Goal: Navigation & Orientation: Find specific page/section

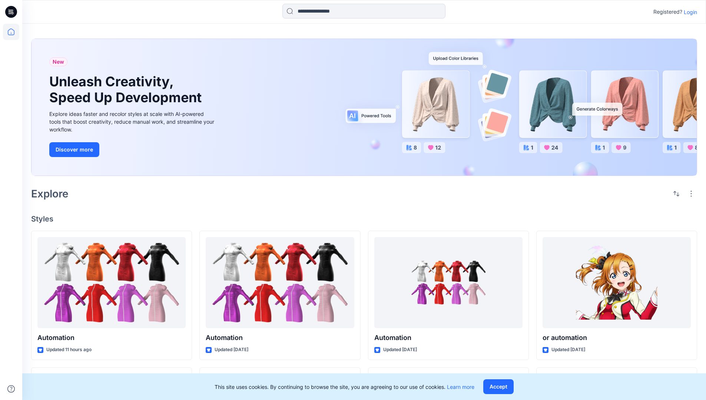
click at [688, 12] on p "Login" at bounding box center [689, 12] width 13 height 8
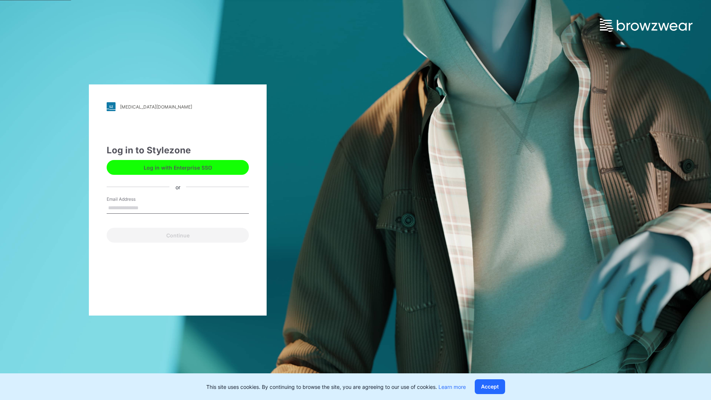
click at [146, 207] on input "Email Address" at bounding box center [178, 208] width 142 height 11
type input "**********"
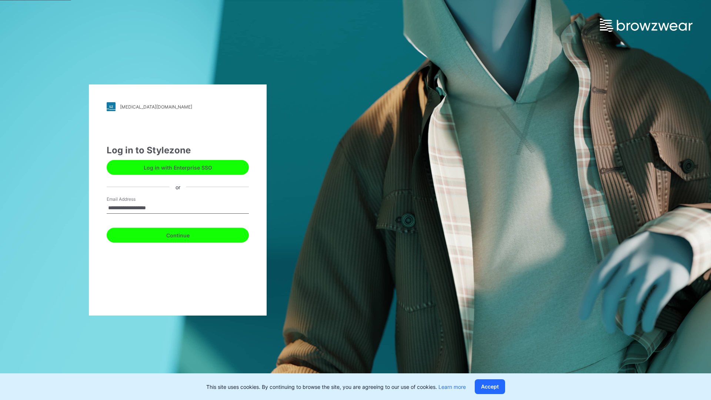
click at [186, 234] on button "Continue" at bounding box center [178, 235] width 142 height 15
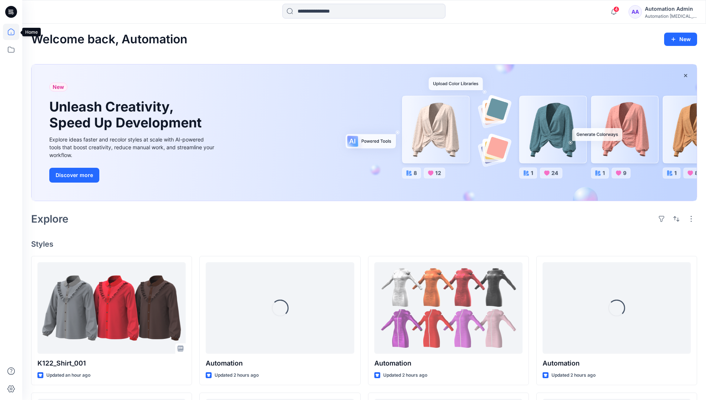
click at [14, 32] on icon at bounding box center [11, 32] width 7 height 7
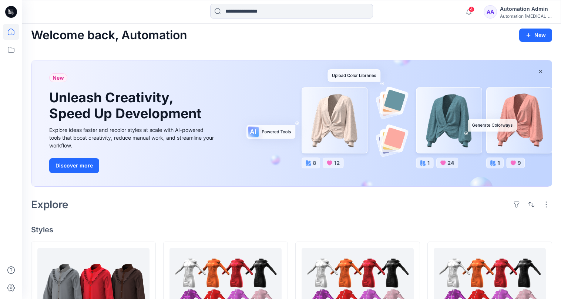
scroll to position [30, 0]
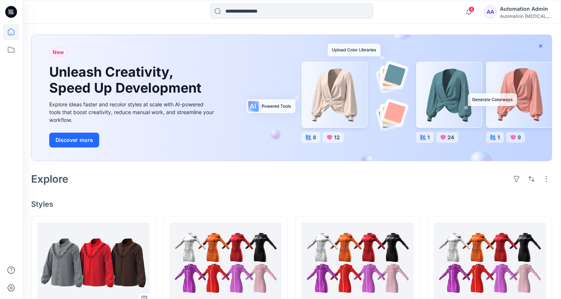
click at [541, 46] on icon "button" at bounding box center [541, 45] width 3 height 3
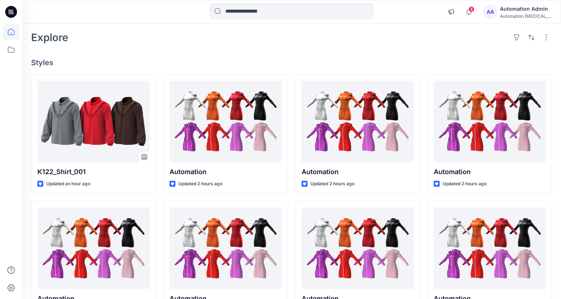
click at [529, 17] on div "Automation [MEDICAL_DATA]..." at bounding box center [526, 16] width 52 height 6
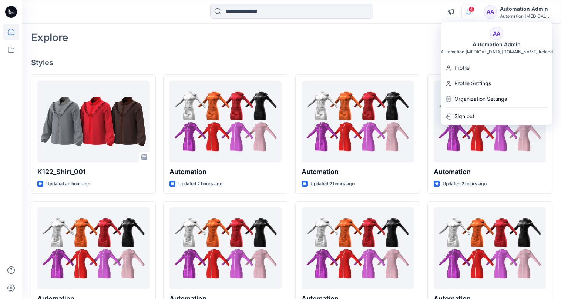
click at [472, 12] on icon "button" at bounding box center [469, 11] width 5 height 5
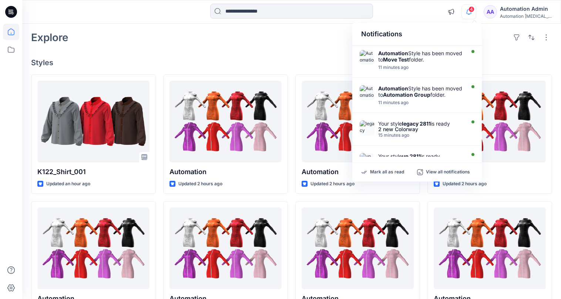
click at [367, 37] on div "Notifications" at bounding box center [418, 34] width 130 height 23
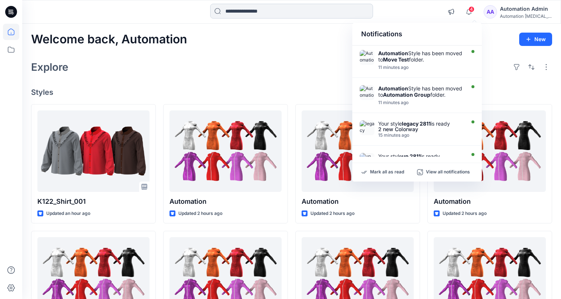
click at [294, 16] on input at bounding box center [291, 11] width 163 height 15
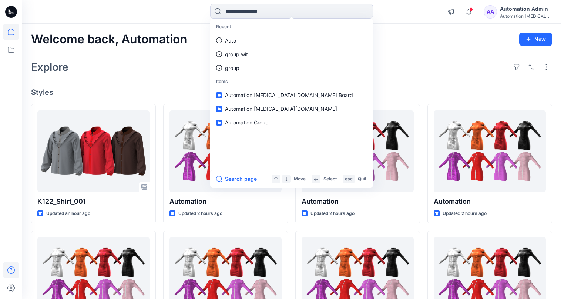
click at [9, 269] on icon at bounding box center [11, 270] width 16 height 16
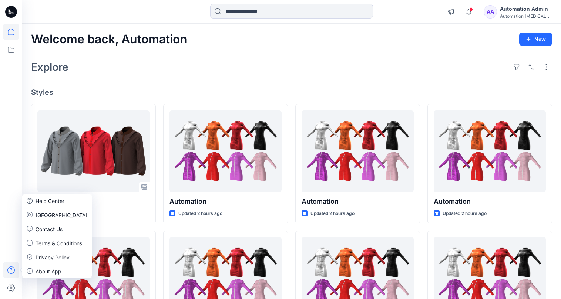
click at [134, 73] on div "Explore" at bounding box center [291, 67] width 521 height 18
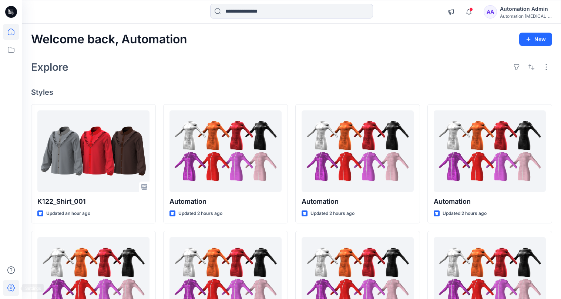
click at [15, 285] on icon at bounding box center [11, 288] width 16 height 16
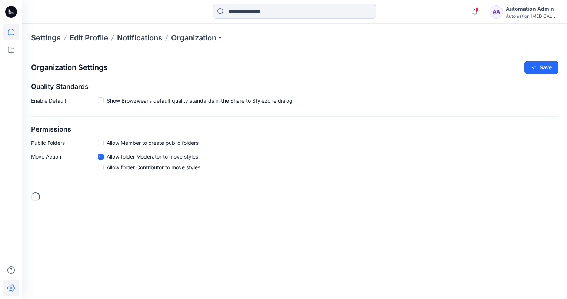
click at [15, 33] on icon at bounding box center [11, 32] width 16 height 16
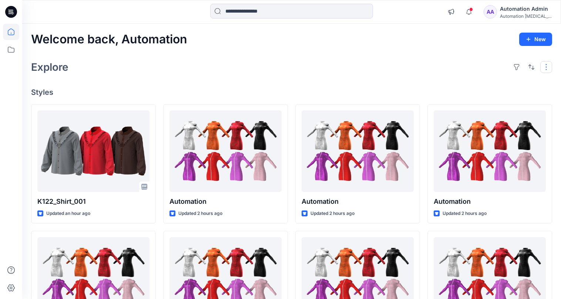
click at [545, 70] on button "button" at bounding box center [547, 67] width 12 height 12
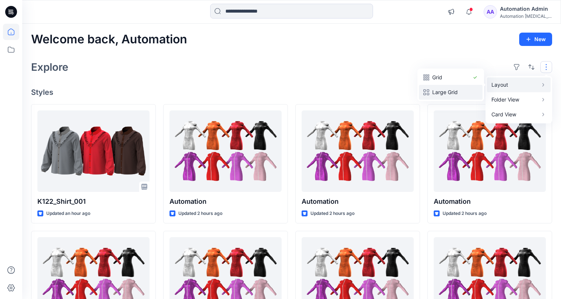
click at [459, 88] on p "Large Grid" at bounding box center [451, 92] width 37 height 9
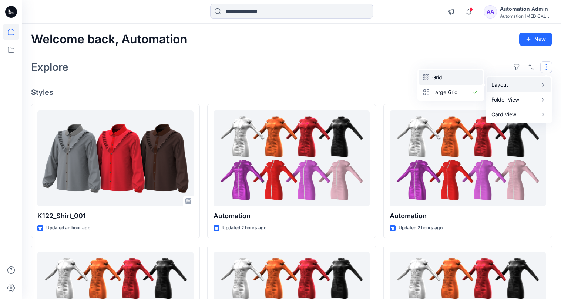
click at [442, 77] on p "Grid" at bounding box center [451, 77] width 37 height 9
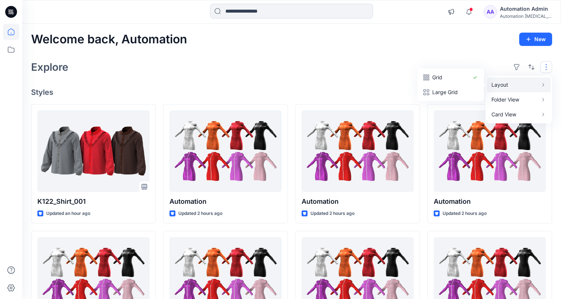
click at [547, 67] on button "button" at bounding box center [547, 67] width 12 height 12
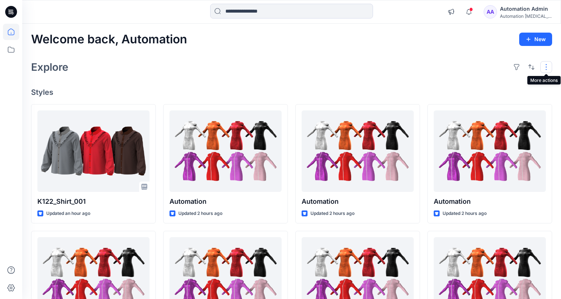
click at [543, 67] on button "button" at bounding box center [547, 67] width 12 height 12
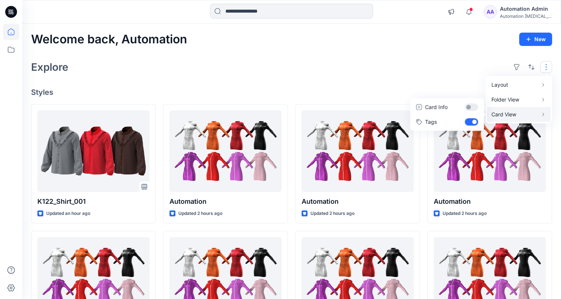
click at [523, 112] on p "Card View" at bounding box center [515, 114] width 47 height 9
click at [471, 107] on button "Card Info" at bounding box center [447, 107] width 71 height 15
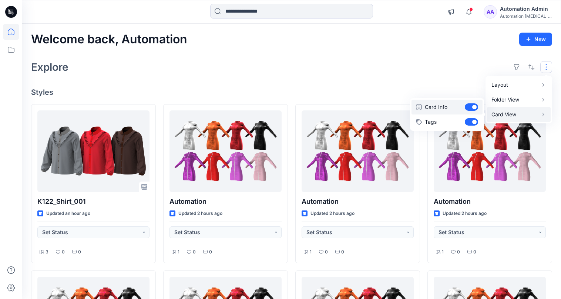
click at [471, 107] on button "Card Info" at bounding box center [447, 107] width 71 height 15
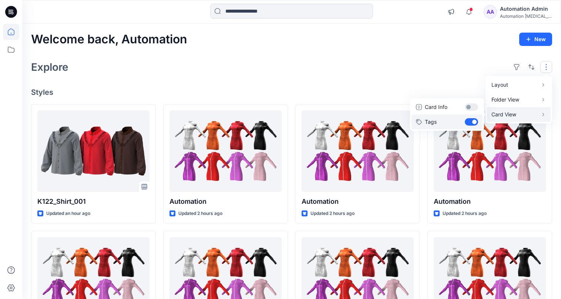
click at [472, 120] on button "Tags" at bounding box center [447, 121] width 71 height 15
click at [539, 65] on div "Layout Grid Large Grid Folder View Compact Card Card View Card Info Tags" at bounding box center [531, 67] width 41 height 12
click at [463, 67] on div "Explore" at bounding box center [291, 67] width 521 height 18
click at [541, 67] on button "button" at bounding box center [547, 67] width 12 height 12
click at [515, 114] on p "Card View" at bounding box center [515, 114] width 47 height 9
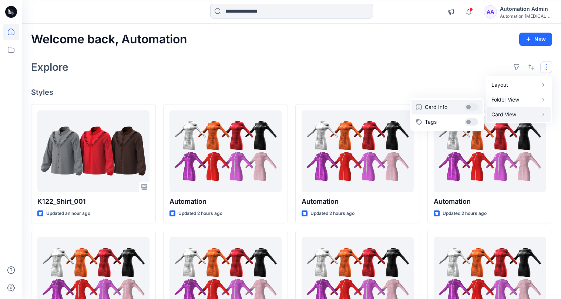
click at [473, 107] on button "Card Info" at bounding box center [447, 107] width 71 height 15
